Goal: Task Accomplishment & Management: Complete application form

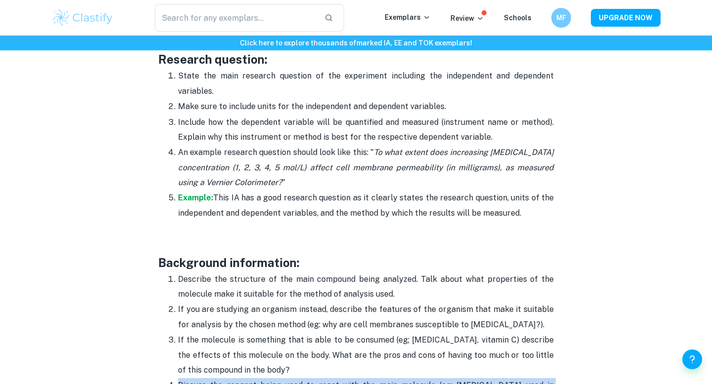
scroll to position [927, 0]
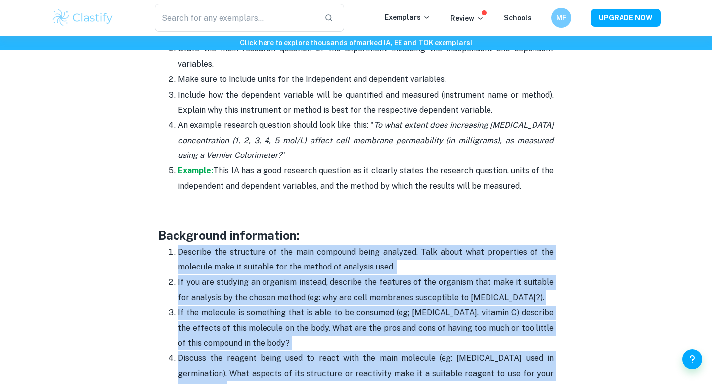
drag, startPoint x: 234, startPoint y: 249, endPoint x: 166, endPoint y: 251, distance: 68.2
copy ol "Loremips dol sitametco ad eli sedd eiusmodt incid utlabore. Etdo magna aliq eni…"
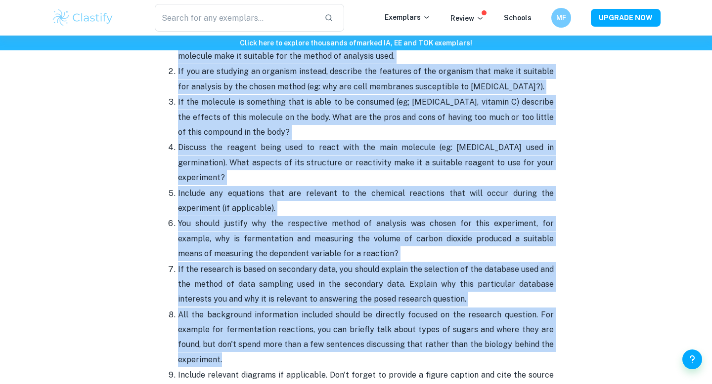
scroll to position [1037, 0]
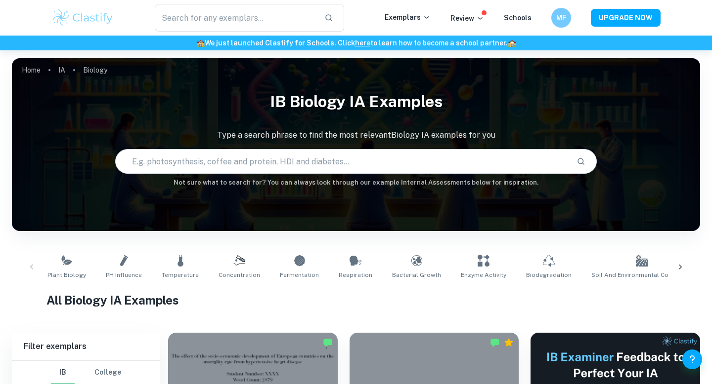
type input "amylase"
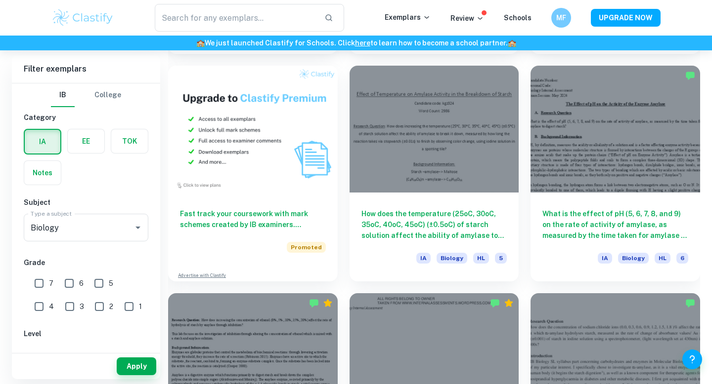
scroll to position [691, 0]
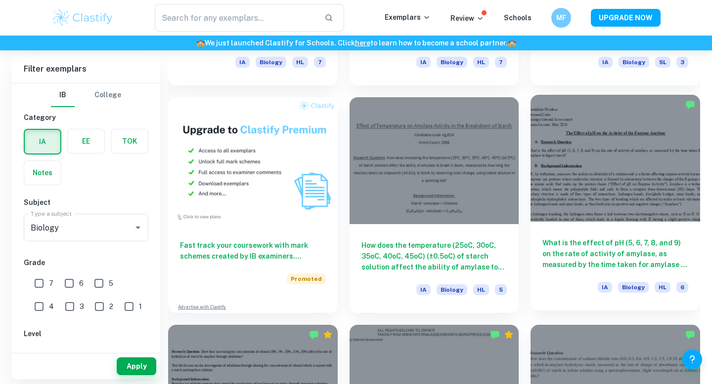
click at [651, 157] on div at bounding box center [614, 158] width 169 height 127
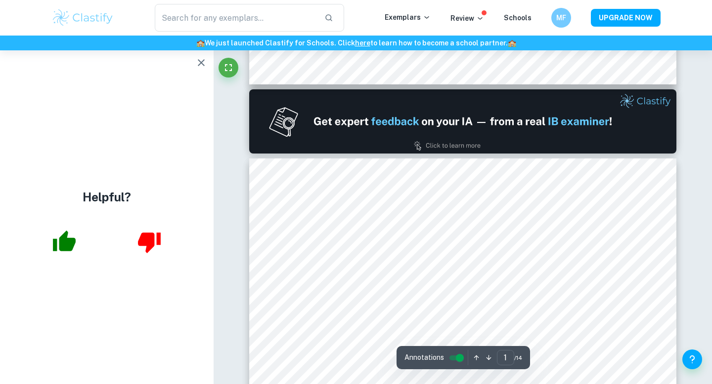
type input "2"
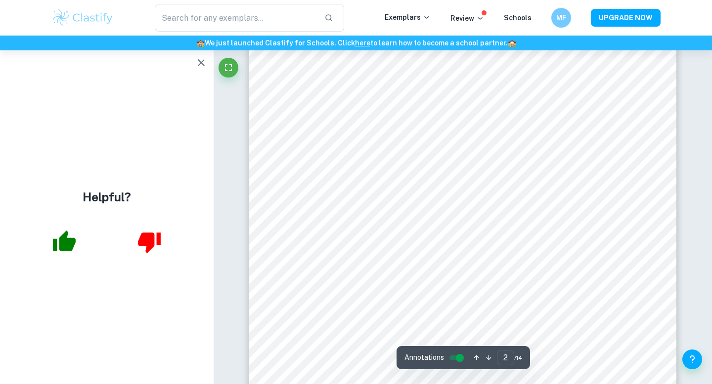
scroll to position [645, 0]
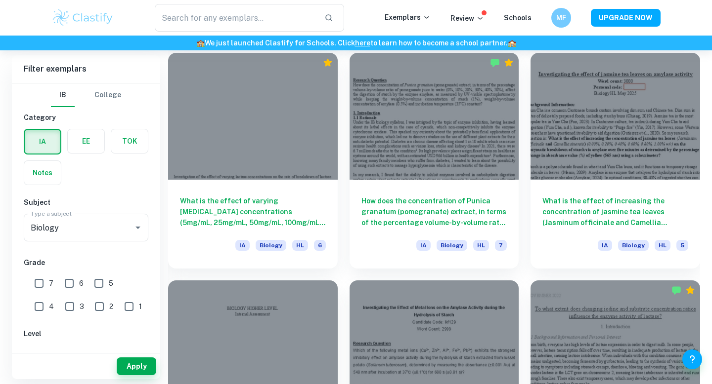
scroll to position [1250, 0]
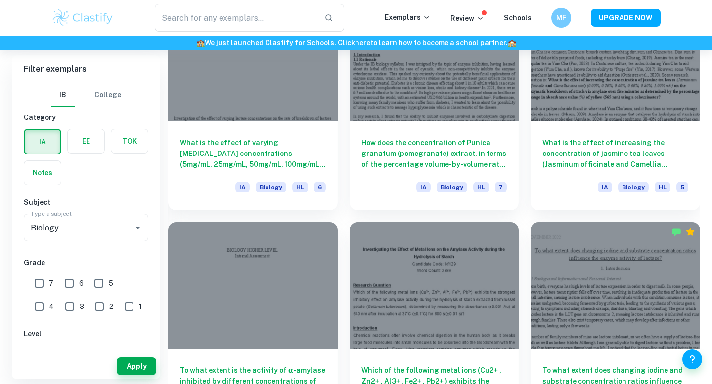
click at [45, 279] on input "7" at bounding box center [39, 284] width 20 height 20
checkbox input "true"
click at [143, 366] on button "Apply" at bounding box center [137, 367] width 40 height 18
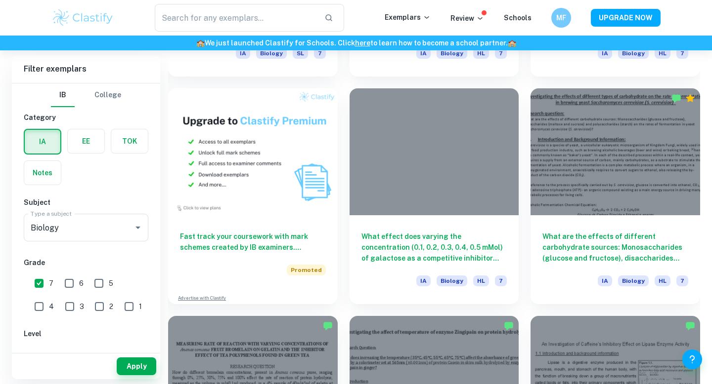
scroll to position [720, 0]
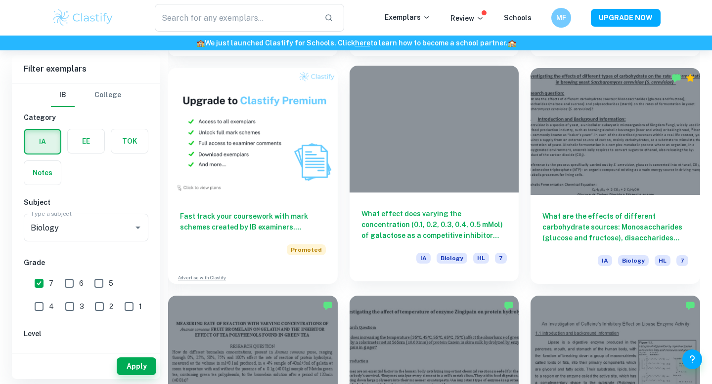
click at [421, 156] on div at bounding box center [433, 129] width 169 height 127
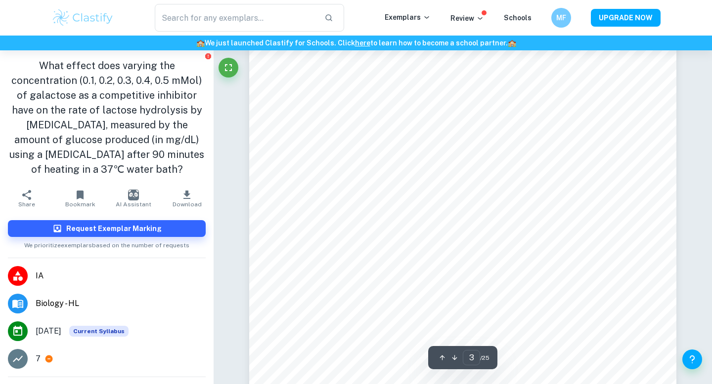
scroll to position [1431, 0]
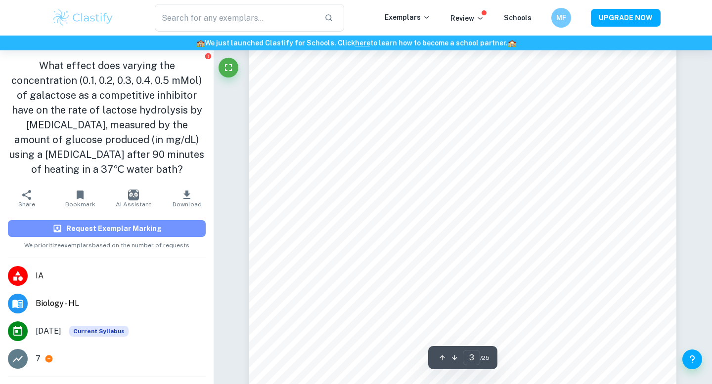
click at [178, 223] on button "Request Exemplar Marking" at bounding box center [107, 228] width 198 height 17
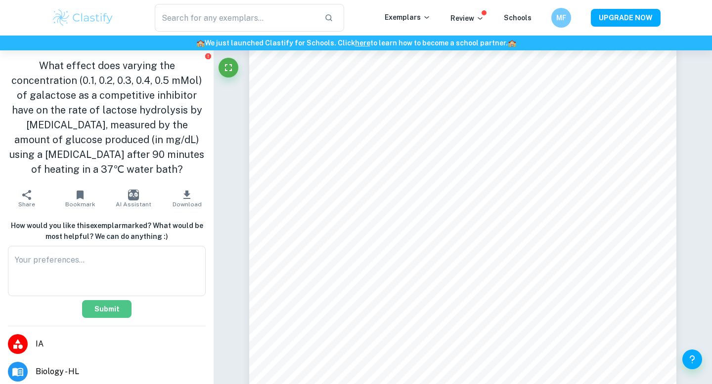
click at [119, 312] on button "Submit" at bounding box center [106, 309] width 49 height 18
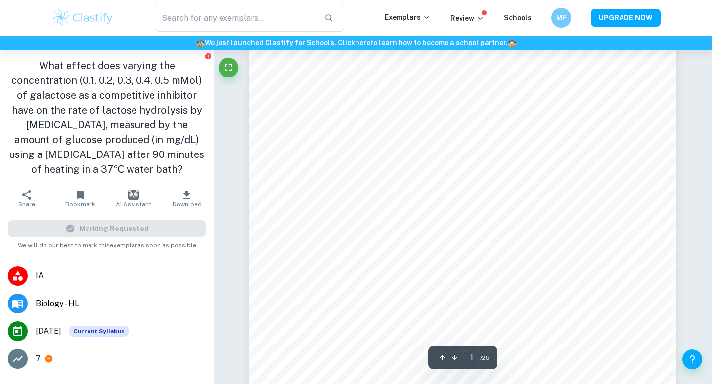
scroll to position [549, 0]
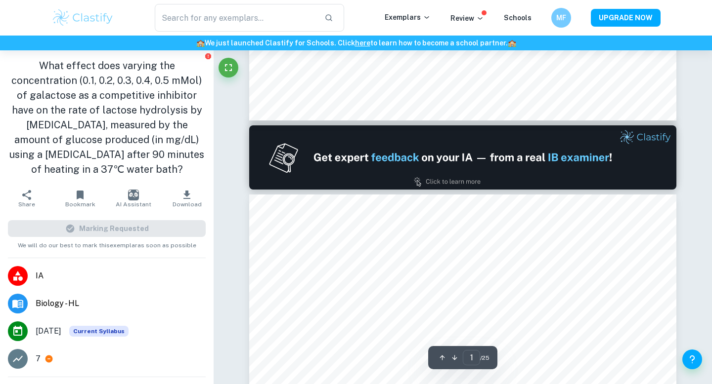
type input "2"
